Goal: Task Accomplishment & Management: Use online tool/utility

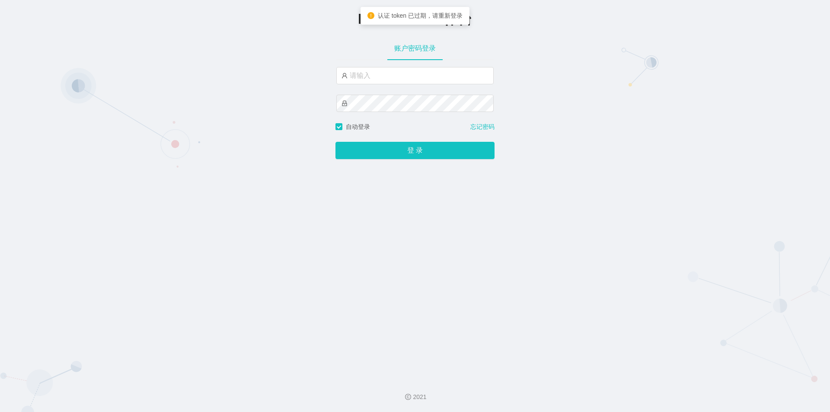
type input "jishu"
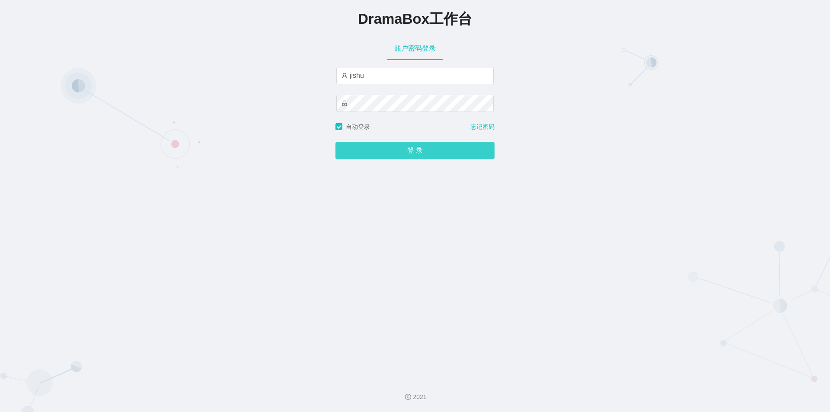
click at [415, 147] on button "登 录" at bounding box center [414, 150] width 159 height 17
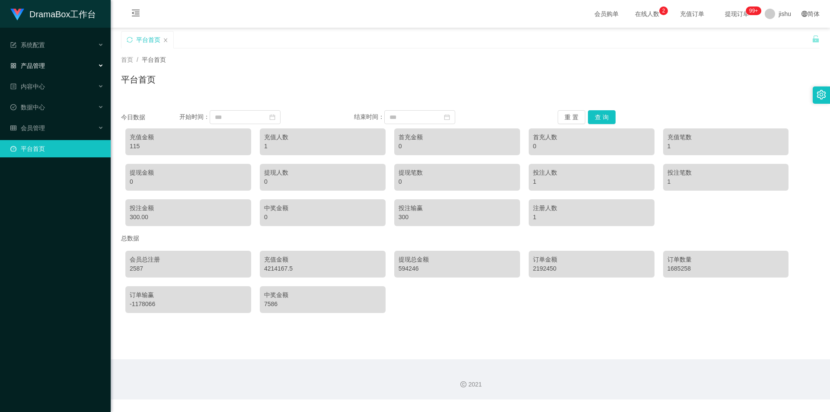
click at [52, 64] on div "产品管理" at bounding box center [55, 65] width 111 height 17
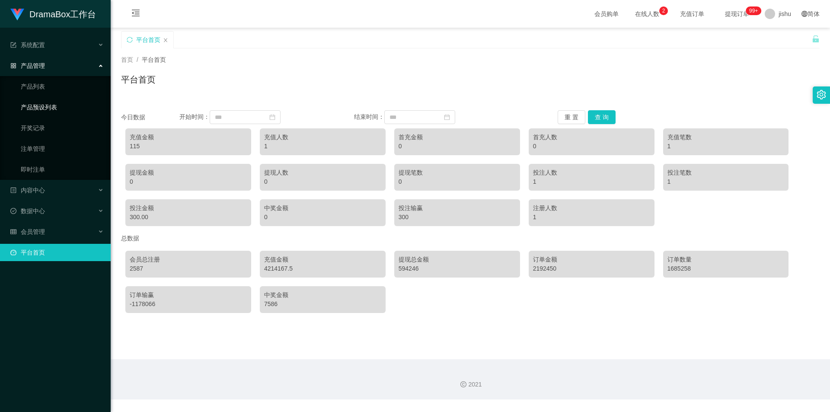
click at [44, 105] on link "产品预设列表" at bounding box center [62, 107] width 83 height 17
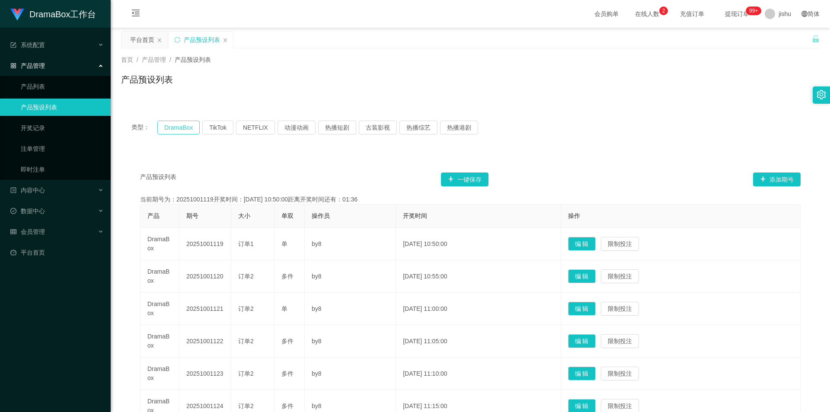
drag, startPoint x: 194, startPoint y: 128, endPoint x: 166, endPoint y: 130, distance: 27.7
click at [166, 130] on button "DramaBox" at bounding box center [178, 128] width 42 height 14
drag, startPoint x: 156, startPoint y: 129, endPoint x: 192, endPoint y: 128, distance: 35.9
click at [192, 128] on div "类型： DramaBox TikTok NETFLIX 动漫动画 热播短剧 古装影视 热播综艺 热播港剧" at bounding box center [470, 128] width 678 height 14
click at [192, 128] on button "DramaBox" at bounding box center [178, 128] width 42 height 14
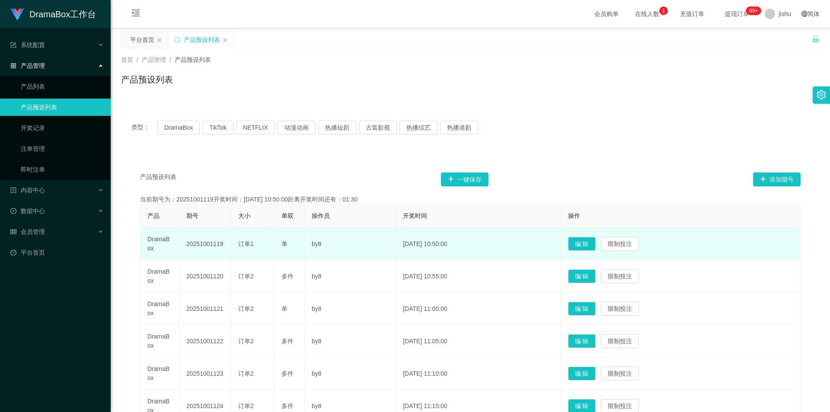
drag, startPoint x: 150, startPoint y: 251, endPoint x: 146, endPoint y: 240, distance: 12.0
click at [146, 240] on td "DramaBox" at bounding box center [160, 244] width 39 height 32
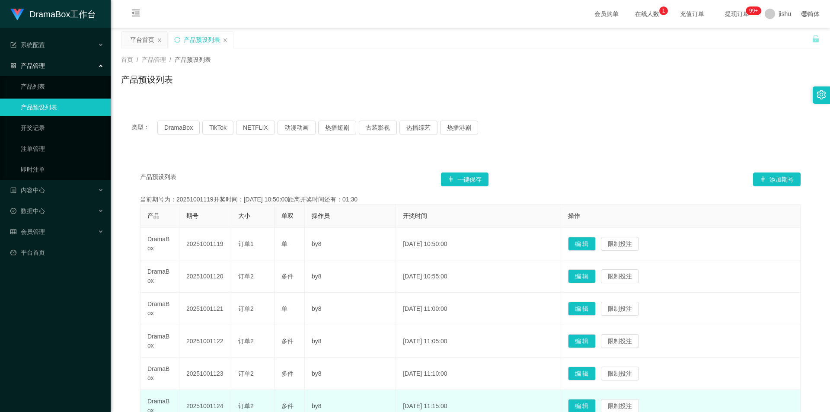
copy td "DramaBox"
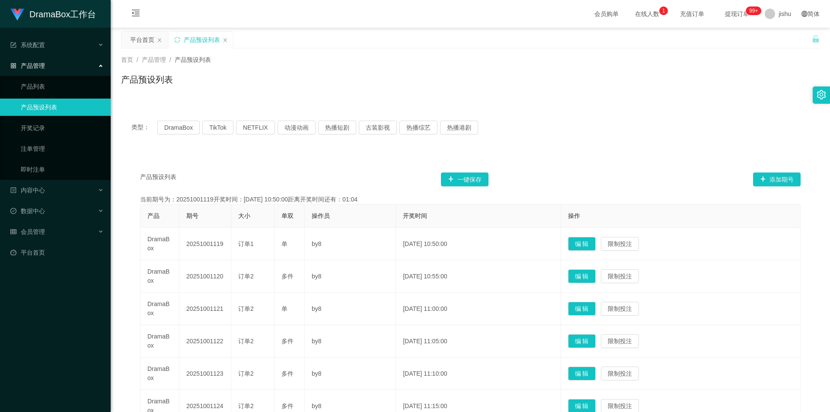
click at [652, 106] on div "类型： DramaBox TikTok NETFLIX 动漫动画 热播短剧 古装影视 热播综艺 热播港剧 产品预设列表 一键保存 添加期号 当前期号为：202…" at bounding box center [470, 345] width 699 height 490
click at [44, 121] on link "开奖记录" at bounding box center [62, 127] width 83 height 17
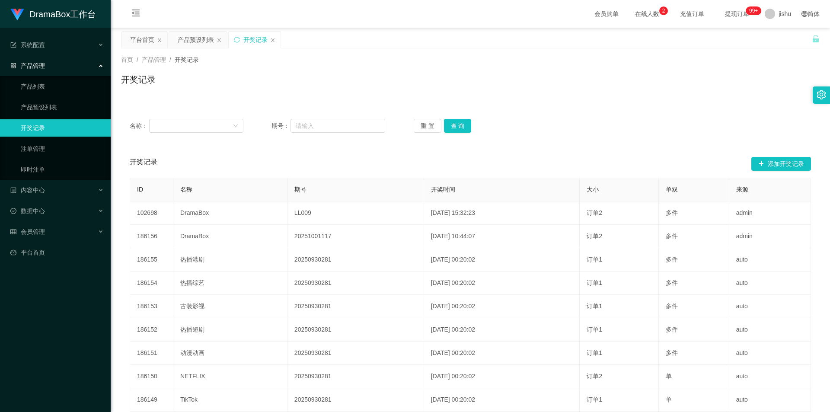
click at [634, 110] on div "名称： 期号： 重 置 查 询 开奖记录 添加开奖记录 ID 名称 期号 开奖时间 大小 单双 来源 102698 DramaBox LL009 [DATE]…" at bounding box center [470, 281] width 699 height 363
